Goal: Obtain resource: Download file/media

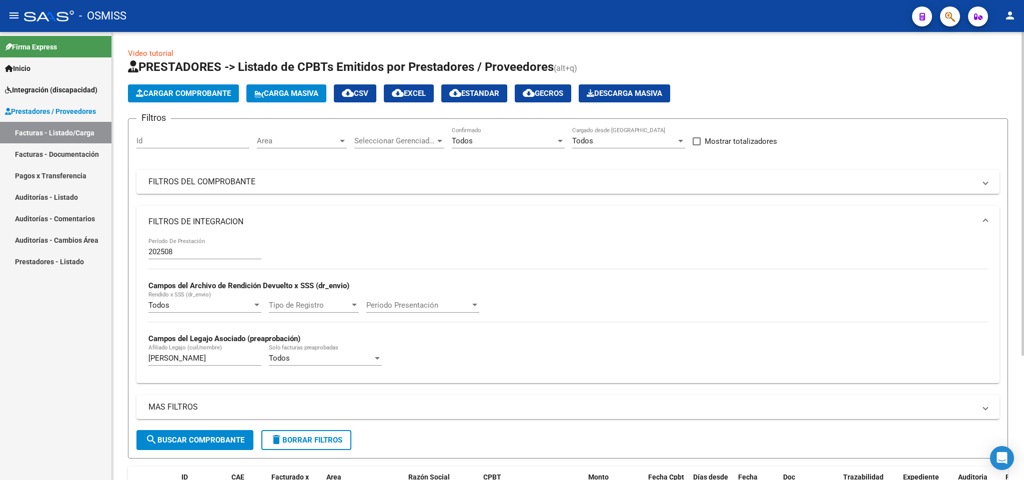
scroll to position [171, 0]
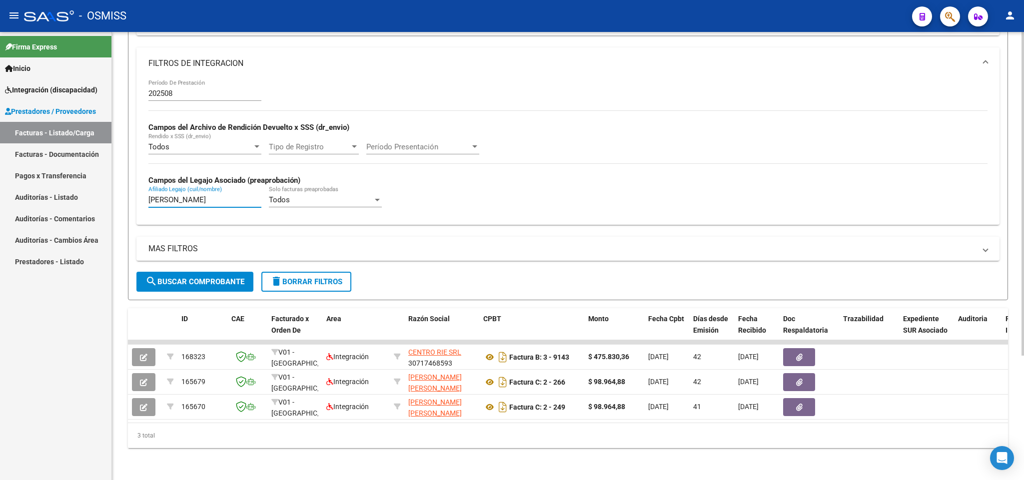
drag, startPoint x: 183, startPoint y: 186, endPoint x: 112, endPoint y: 187, distance: 70.5
click at [112, 187] on div "Video tutorial PRESTADORES -> Listado de CPBTs Emitidos por Prestadores / Prove…" at bounding box center [568, 177] width 912 height 607
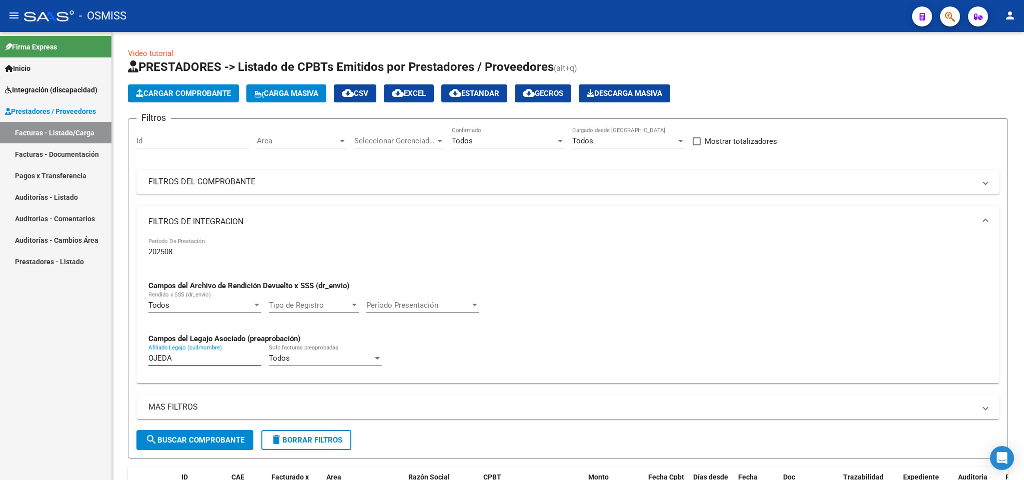
type input "OJEDA"
drag, startPoint x: 215, startPoint y: 178, endPoint x: 520, endPoint y: 179, distance: 305.3
click at [215, 179] on mat-panel-title "FILTROS DEL COMPROBANTE" at bounding box center [561, 181] width 827 height 11
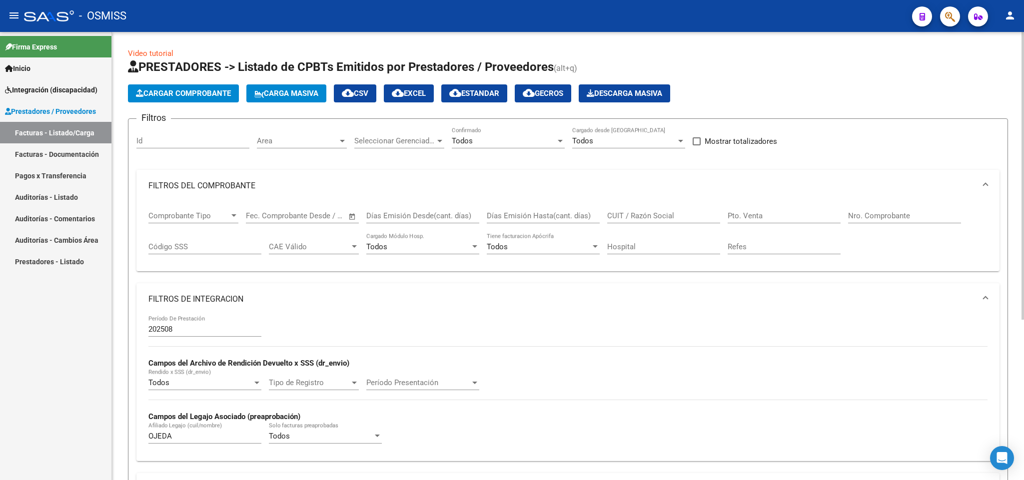
click at [658, 217] on input "CUIT / Razón Social" at bounding box center [663, 215] width 113 height 9
paste input "27354266445"
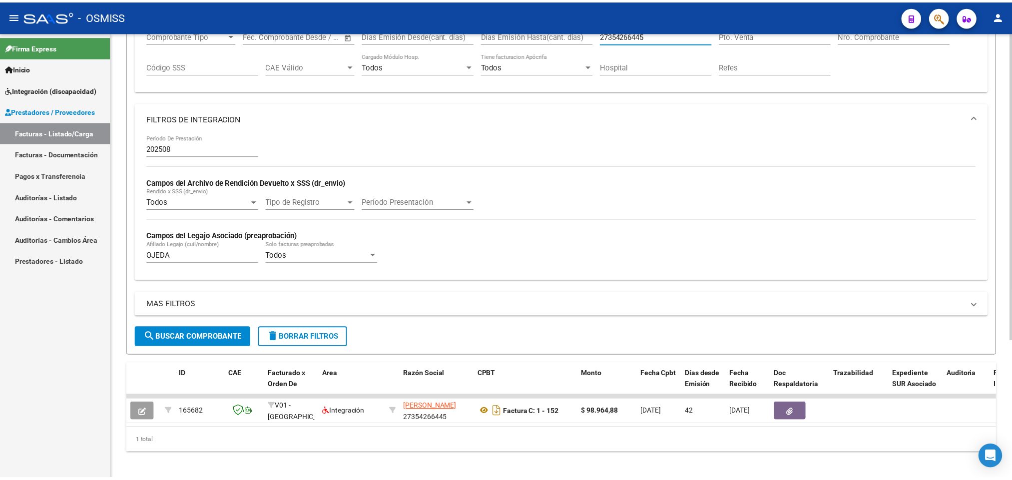
scroll to position [200, 0]
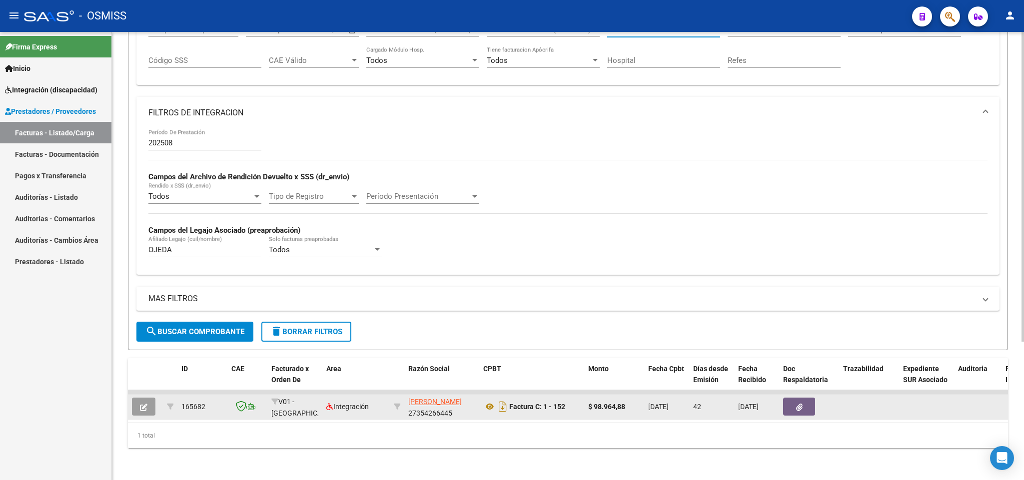
type input "27354266445"
click at [138, 398] on button "button" at bounding box center [143, 407] width 23 height 18
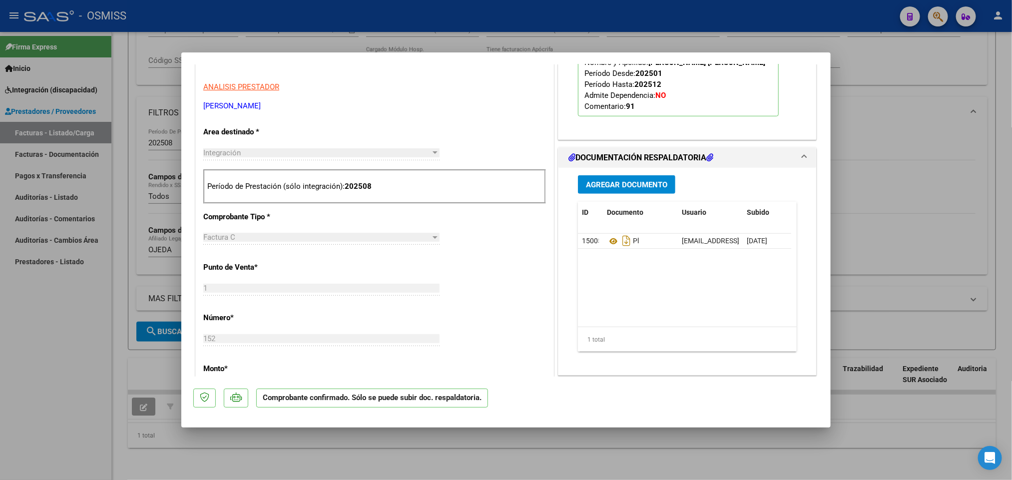
scroll to position [300, 0]
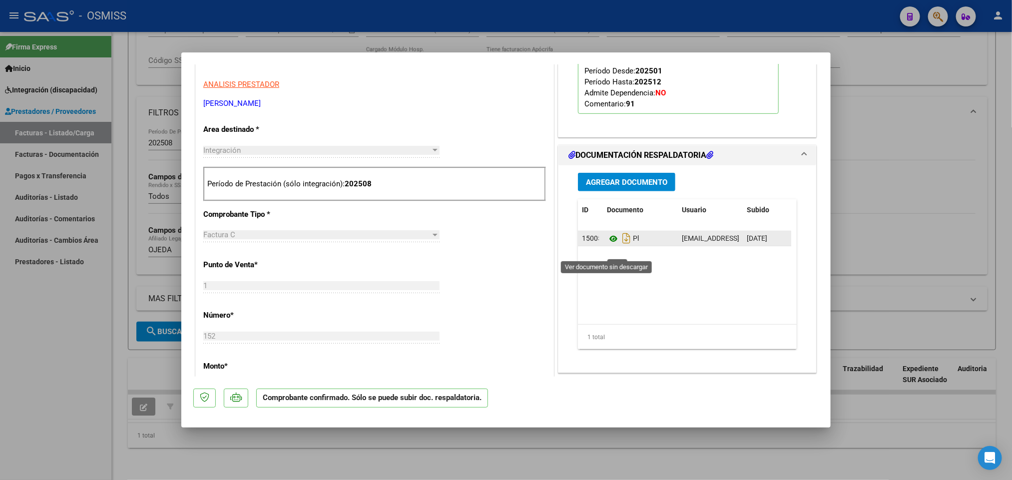
click at [607, 245] on icon at bounding box center [613, 239] width 13 height 12
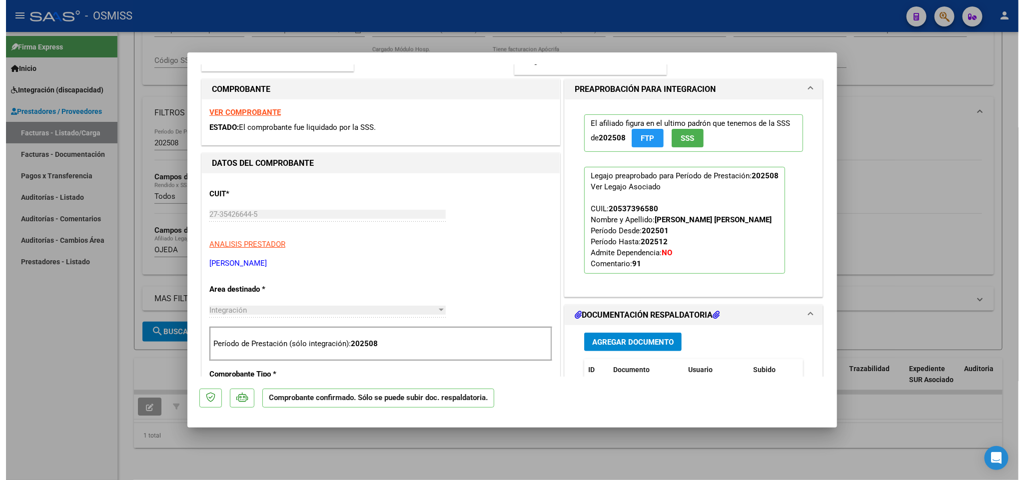
scroll to position [0, 0]
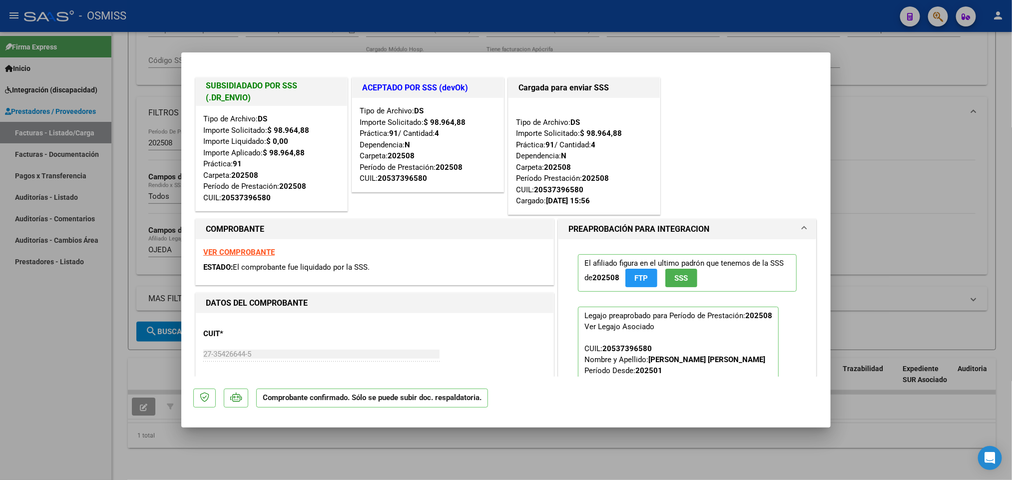
click at [72, 368] on div at bounding box center [506, 240] width 1012 height 480
type input "$ 0,00"
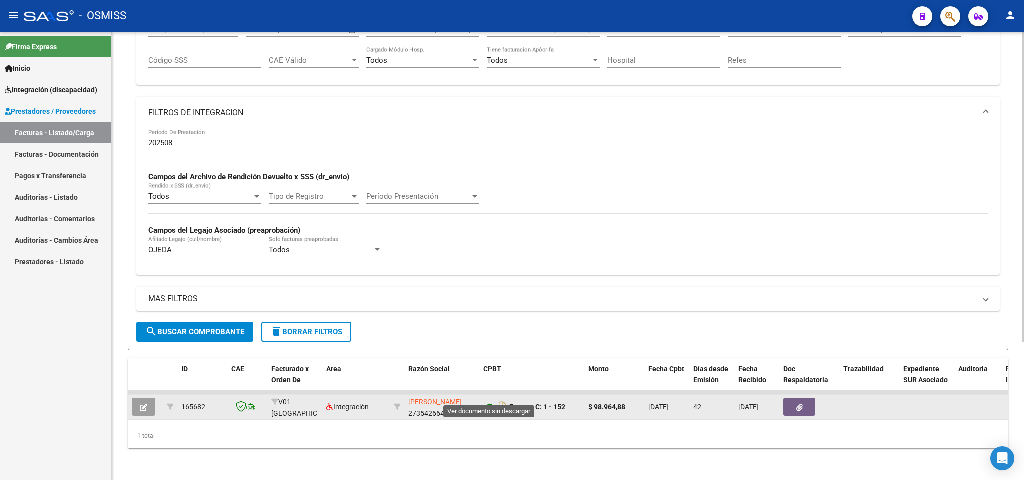
click at [490, 401] on icon at bounding box center [489, 407] width 13 height 12
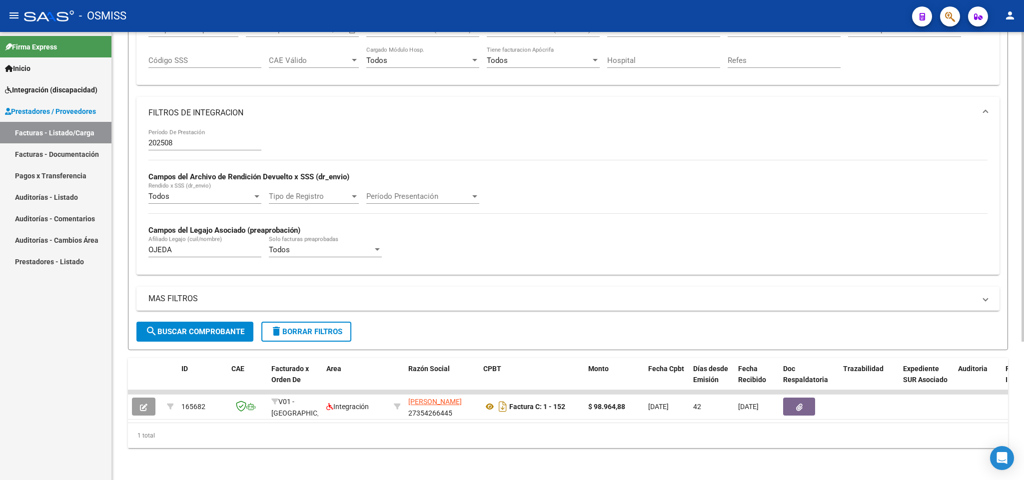
click at [186, 138] on input "202508" at bounding box center [204, 142] width 113 height 9
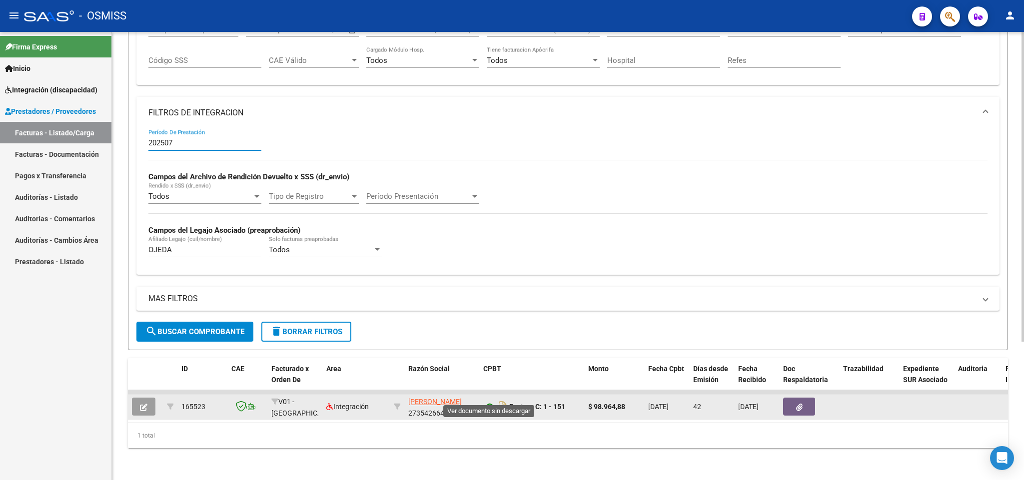
type input "202507"
click at [488, 401] on icon at bounding box center [489, 407] width 13 height 12
